Goal: Task Accomplishment & Management: Use online tool/utility

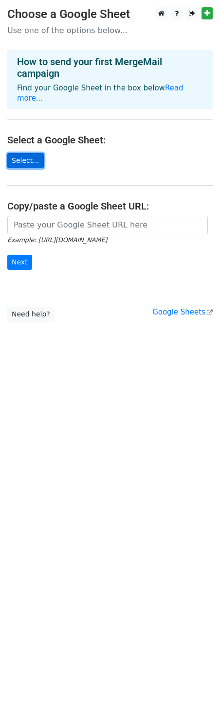
click at [22, 153] on link "Select..." at bounding box center [25, 160] width 36 height 15
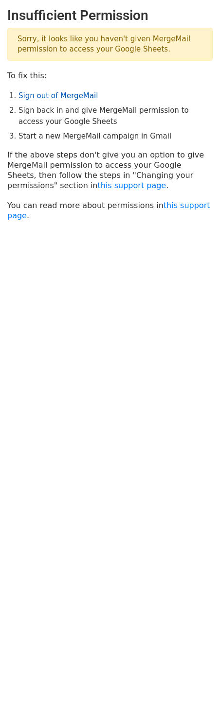
click at [67, 94] on link "Sign out of MergeMail" at bounding box center [57, 95] width 79 height 9
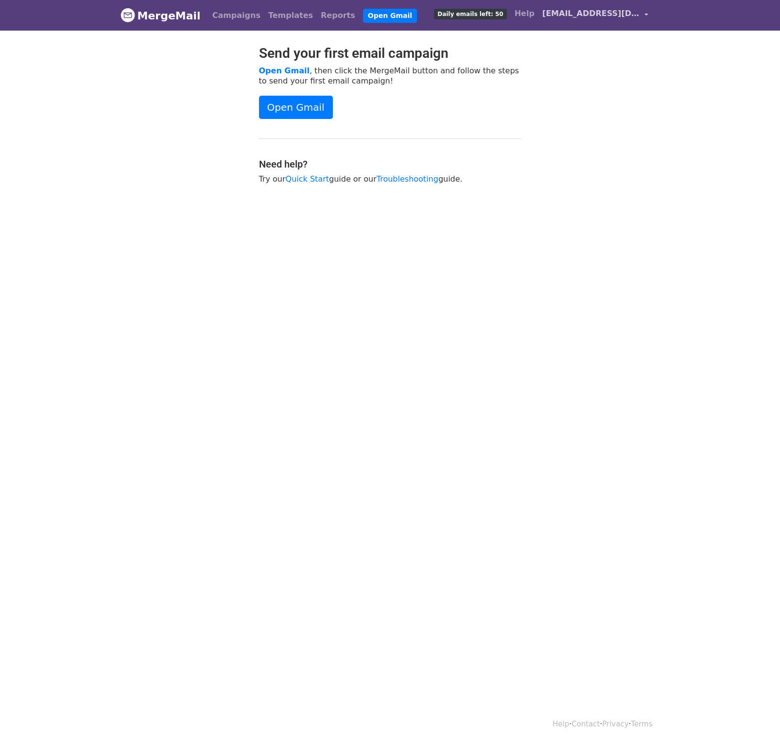
click at [642, 16] on link "gotlotmail@gmail.com" at bounding box center [595, 15] width 114 height 23
click at [584, 103] on link "Sign out" at bounding box center [600, 102] width 103 height 16
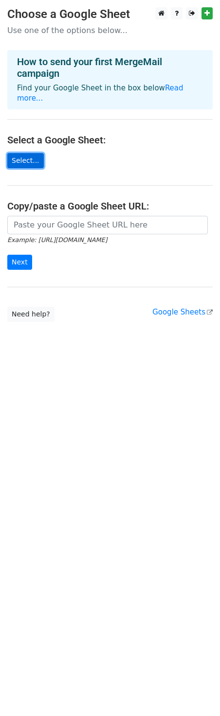
click at [29, 153] on link "Select..." at bounding box center [25, 160] width 36 height 15
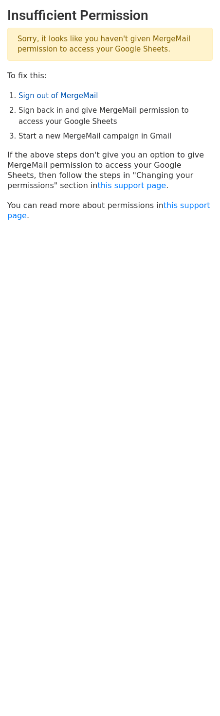
click at [59, 99] on link "Sign out of MergeMail" at bounding box center [57, 95] width 79 height 9
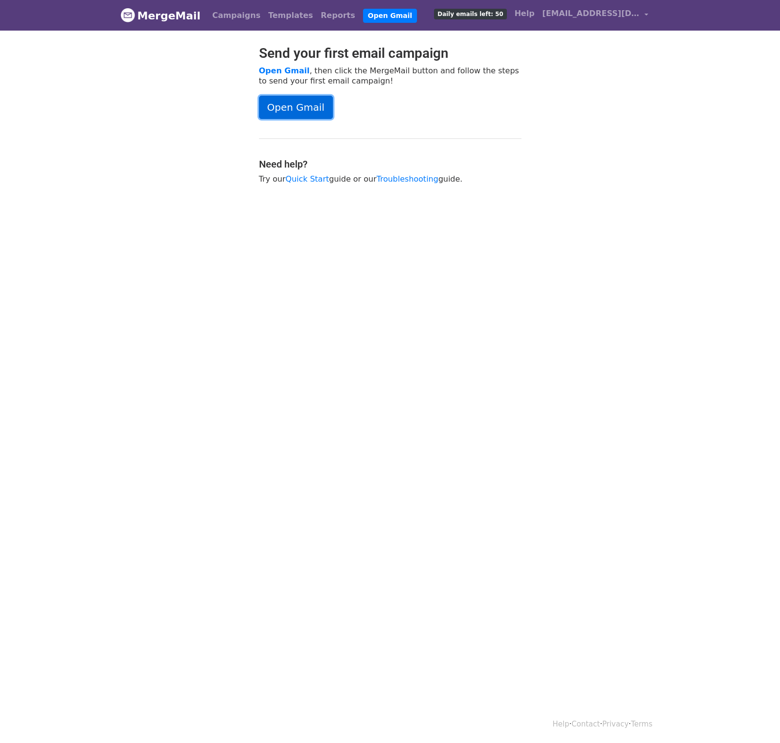
click at [292, 106] on link "Open Gmail" at bounding box center [296, 107] width 74 height 23
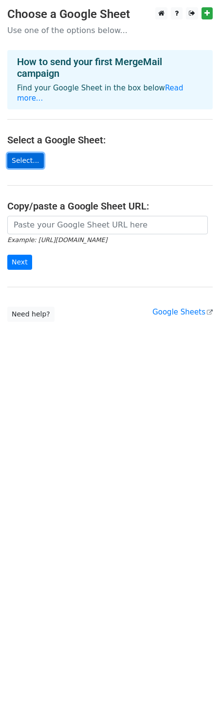
click at [21, 153] on link "Select..." at bounding box center [25, 160] width 36 height 15
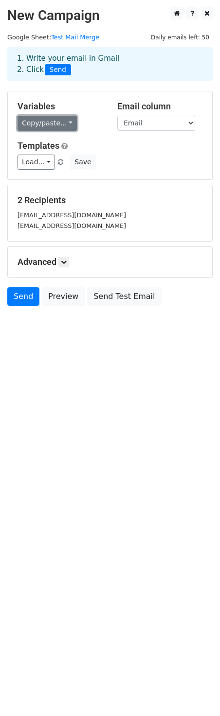
click at [59, 120] on link "Copy/paste..." at bounding box center [46, 123] width 59 height 15
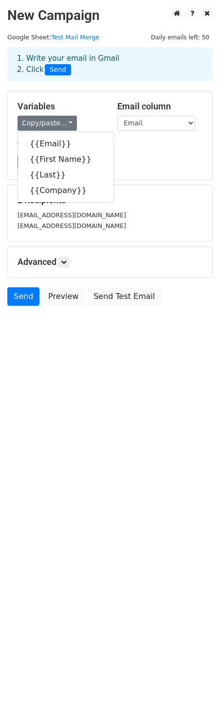
click at [174, 165] on div "Load... No templates saved Save" at bounding box center [109, 162] width 199 height 15
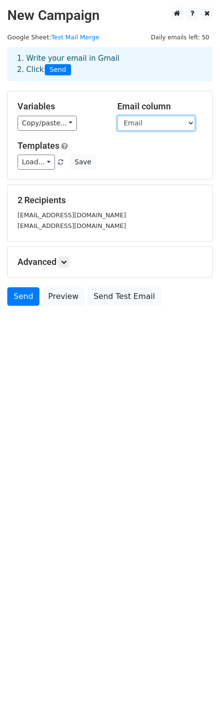
click at [181, 121] on select "Email First Name Last Company" at bounding box center [156, 123] width 78 height 15
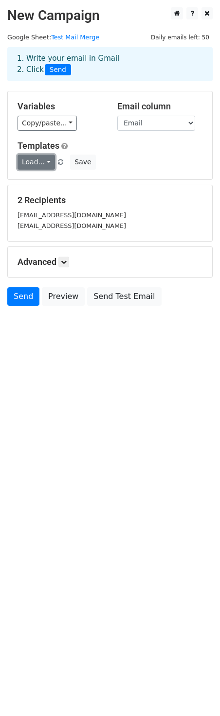
click at [48, 164] on link "Load..." at bounding box center [35, 162] width 37 height 15
click at [127, 155] on div "Templates Load... No templates saved Save" at bounding box center [109, 155] width 199 height 30
click at [63, 260] on icon at bounding box center [64, 262] width 6 height 6
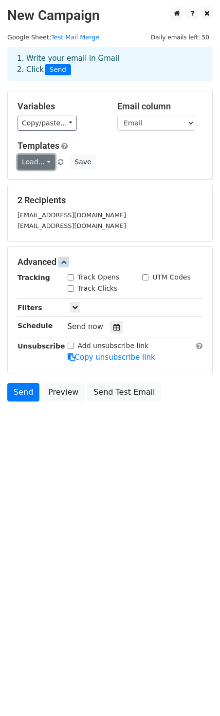
click at [50, 162] on link "Load..." at bounding box center [35, 162] width 37 height 15
click at [156, 167] on div "Load... No templates saved Save" at bounding box center [109, 162] width 199 height 15
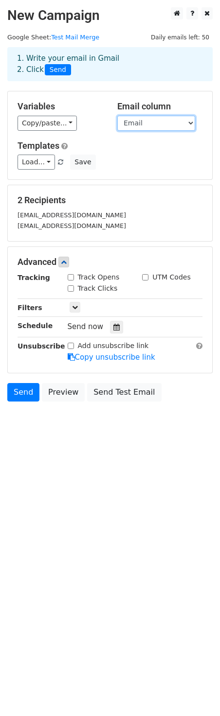
click at [173, 122] on select "Email First Name Last Company" at bounding box center [156, 123] width 78 height 15
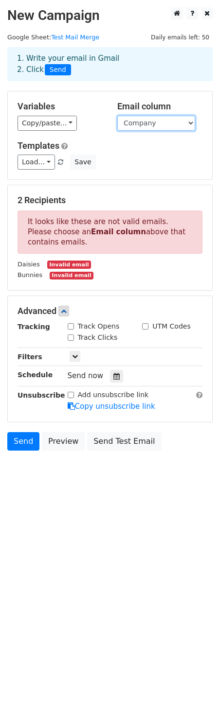
click at [150, 124] on select "Email First Name Last Company" at bounding box center [156, 123] width 78 height 15
select select "Email"
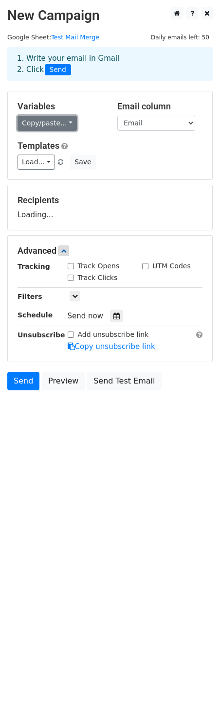
click at [65, 121] on link "Copy/paste..." at bounding box center [46, 123] width 59 height 15
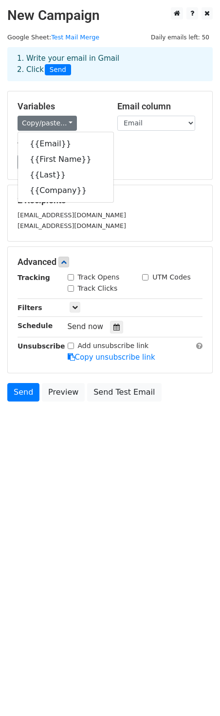
click at [136, 142] on h5 "Templates" at bounding box center [109, 145] width 185 height 11
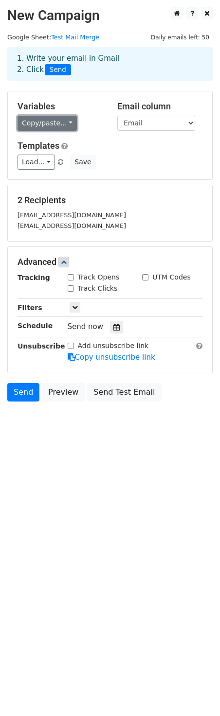
click at [66, 125] on link "Copy/paste..." at bounding box center [46, 123] width 59 height 15
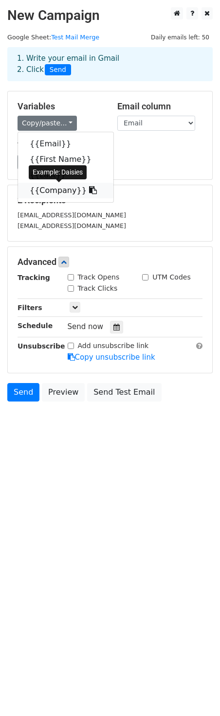
click at [89, 190] on icon at bounding box center [93, 190] width 8 height 8
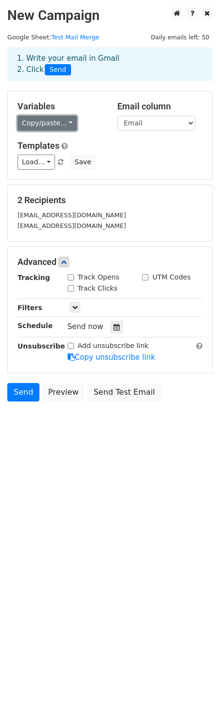
click at [67, 123] on link "Copy/paste..." at bounding box center [46, 123] width 59 height 15
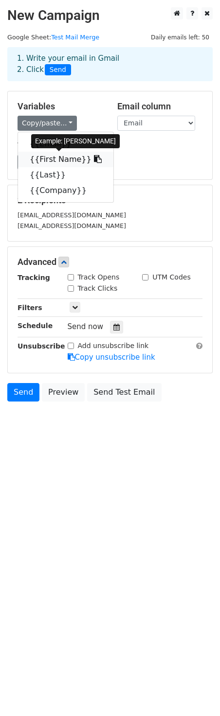
click at [43, 159] on link "{{First Name}}" at bounding box center [65, 160] width 95 height 16
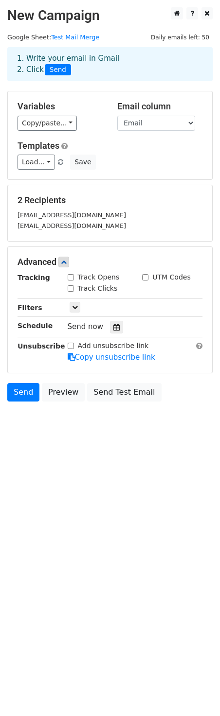
click at [89, 276] on label "Track Opens" at bounding box center [99, 277] width 42 height 10
click at [74, 276] on input "Track Opens" at bounding box center [71, 277] width 6 height 6
checkbox input "true"
click at [86, 284] on label "Track Clicks" at bounding box center [98, 288] width 40 height 10
click at [74, 285] on input "Track Clicks" at bounding box center [71, 288] width 6 height 6
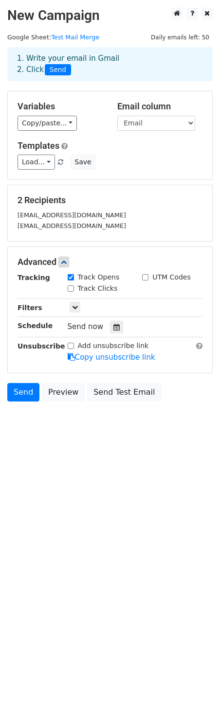
checkbox input "true"
click at [151, 275] on div "UTM Codes" at bounding box center [166, 277] width 48 height 10
click at [75, 309] on icon at bounding box center [75, 307] width 6 height 6
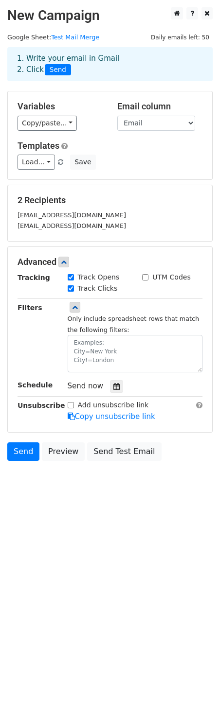
click at [107, 483] on body "New Campaign Daily emails left: 50 Google Sheet: Test Mail Merge 1. Write your …" at bounding box center [110, 255] width 220 height 497
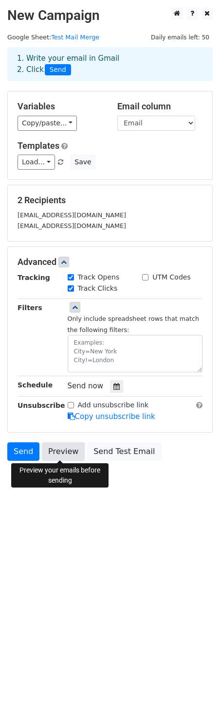
click at [58, 451] on link "Preview" at bounding box center [63, 451] width 43 height 18
